Goal: Navigation & Orientation: Understand site structure

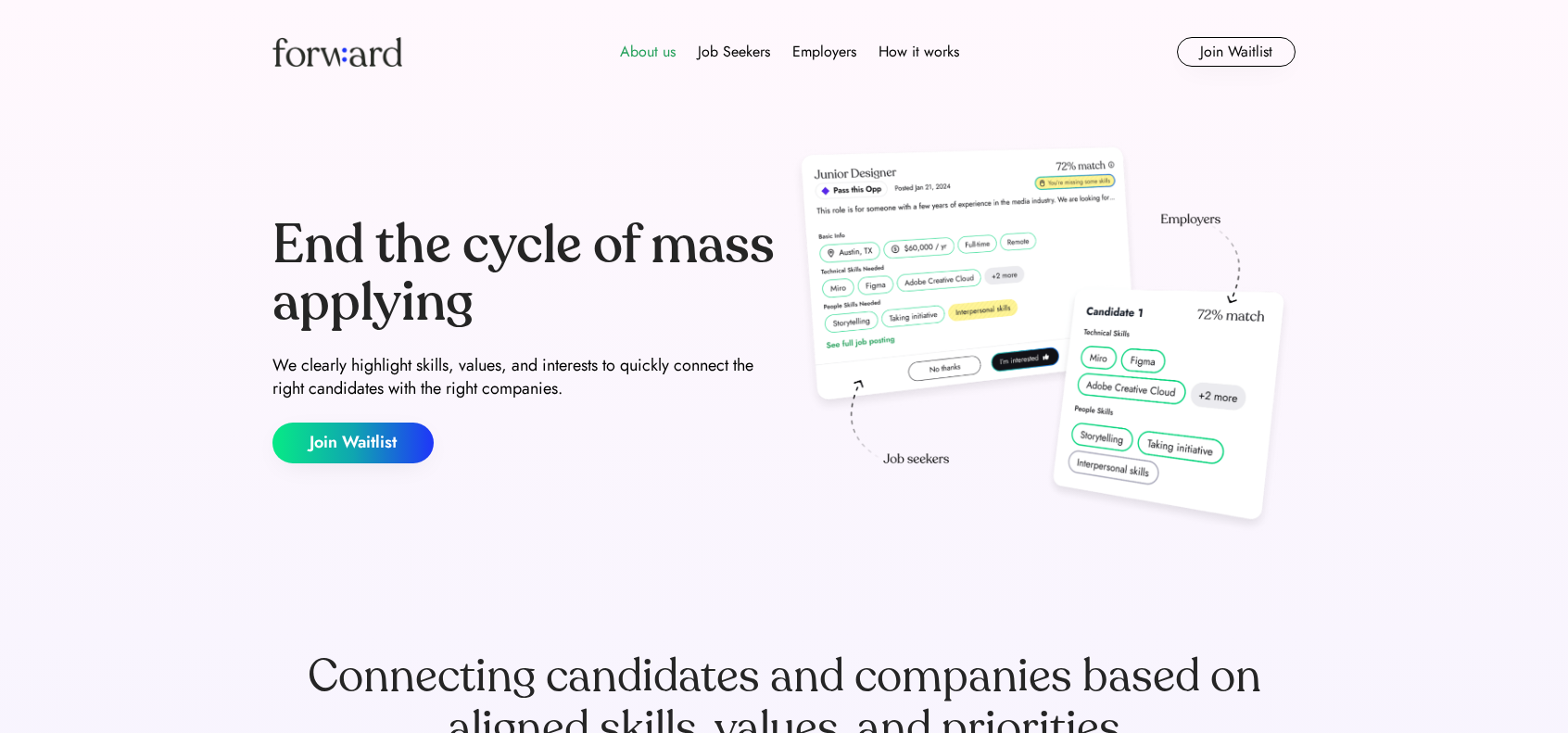
click at [655, 57] on div "About us" at bounding box center [647, 52] width 56 height 23
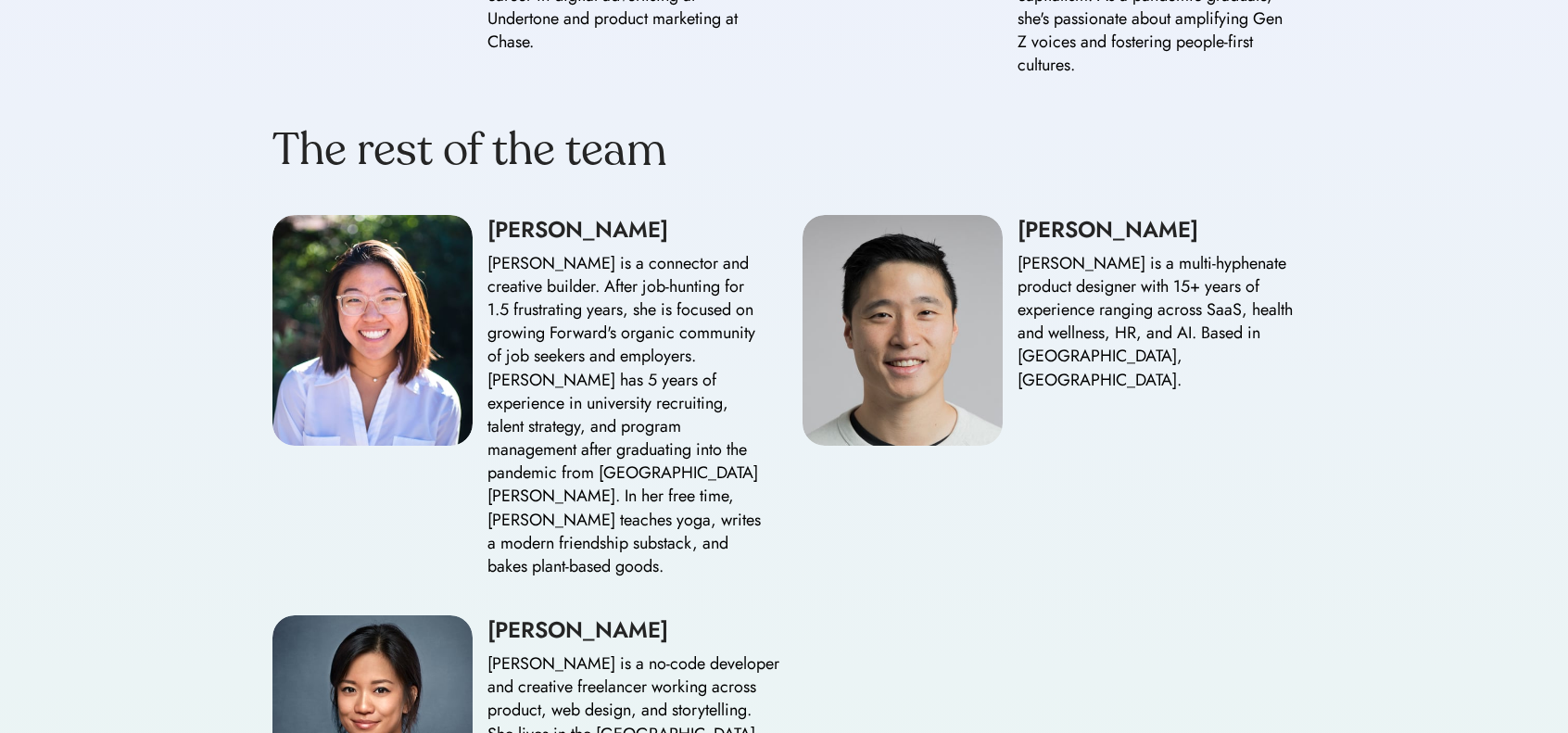
scroll to position [2131, 0]
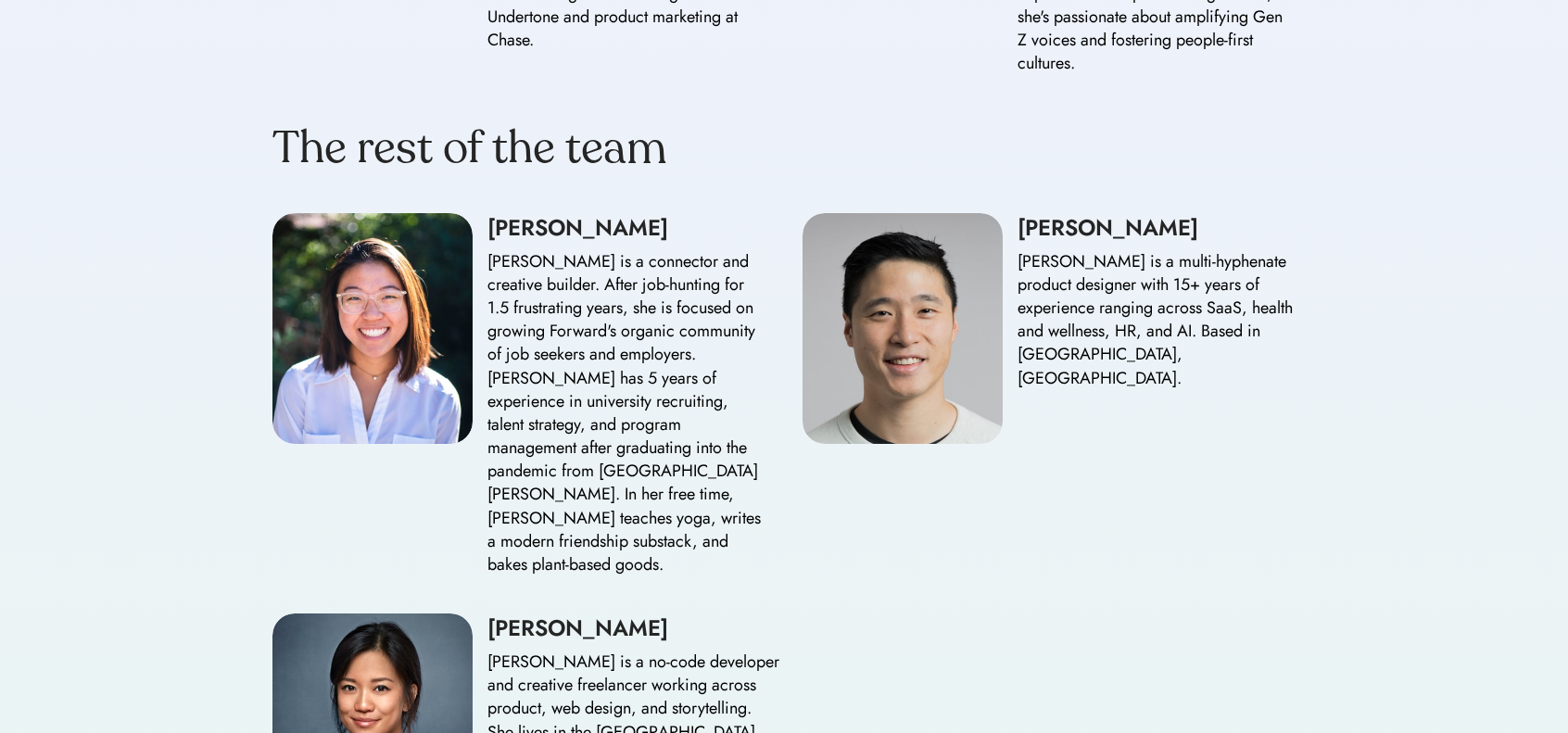
drag, startPoint x: 705, startPoint y: 428, endPoint x: 778, endPoint y: 428, distance: 73.0
drag, startPoint x: 778, startPoint y: 428, endPoint x: 801, endPoint y: 475, distance: 52.3
click at [803, 475] on div "[PERSON_NAME] [PERSON_NAME] is a connector and creative builder. After job-hunt…" at bounding box center [783, 396] width 1023 height 365
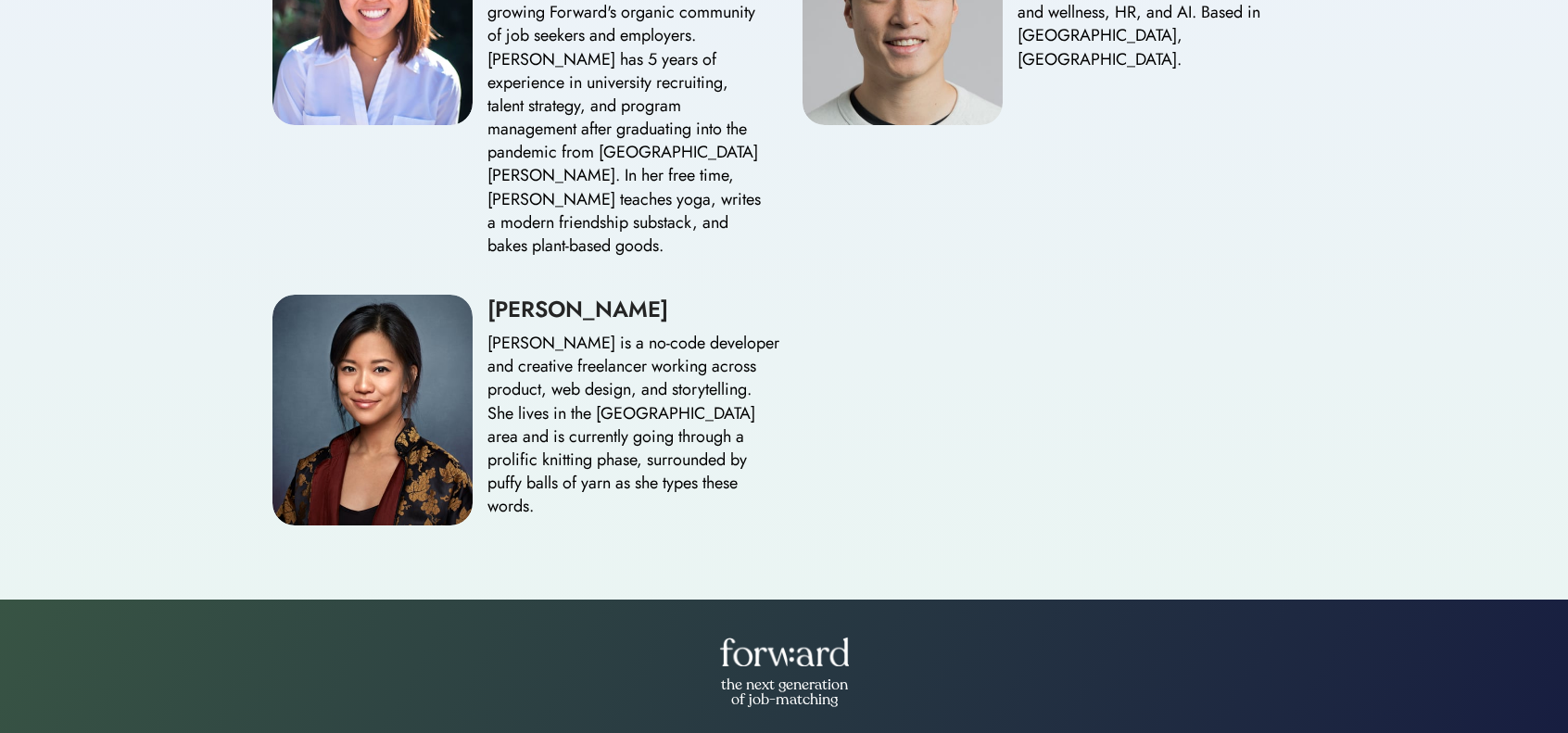
scroll to position [2584, 0]
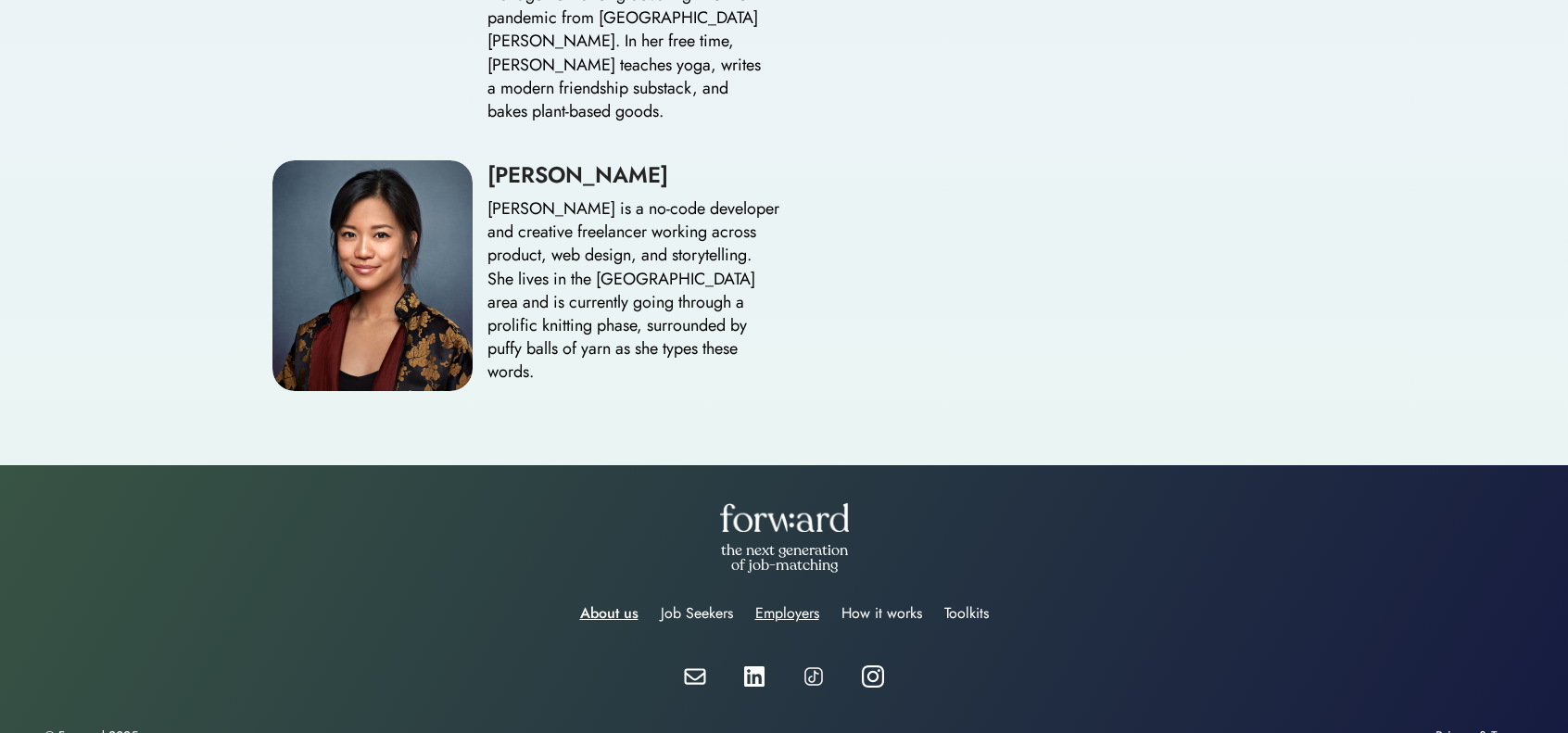
click at [797, 603] on div "Employers" at bounding box center [788, 614] width 64 height 23
